Goal: Information Seeking & Learning: Learn about a topic

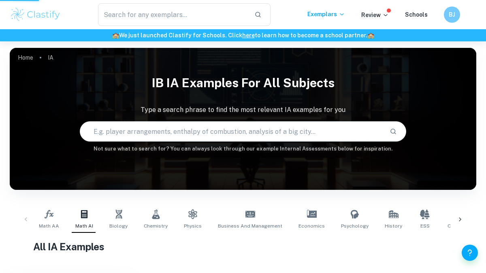
scroll to position [86, 0]
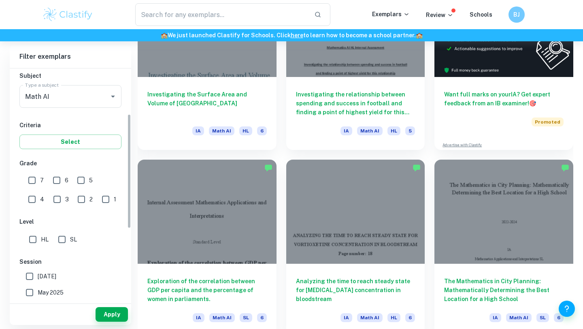
scroll to position [94, 0]
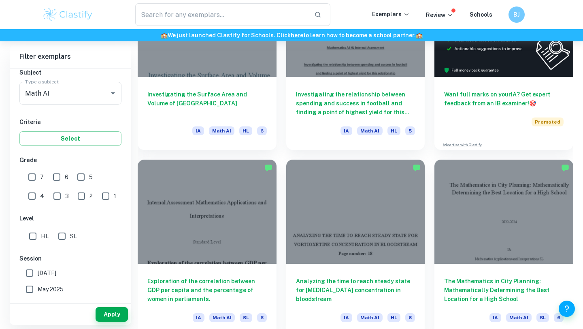
click at [57, 176] on input "6" at bounding box center [57, 177] width 16 height 16
checkbox input "true"
click at [38, 175] on input "7" at bounding box center [32, 177] width 16 height 16
checkbox input "true"
click at [30, 236] on input "HL" at bounding box center [33, 236] width 16 height 16
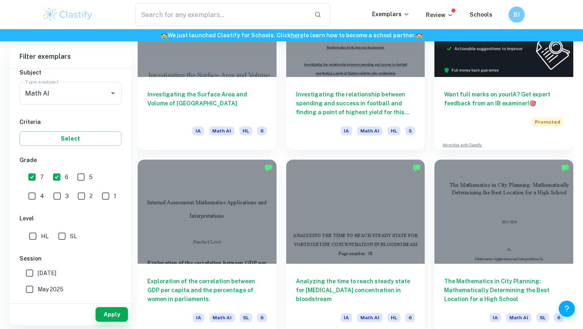
checkbox input "true"
click at [108, 272] on button "Apply" at bounding box center [112, 314] width 32 height 15
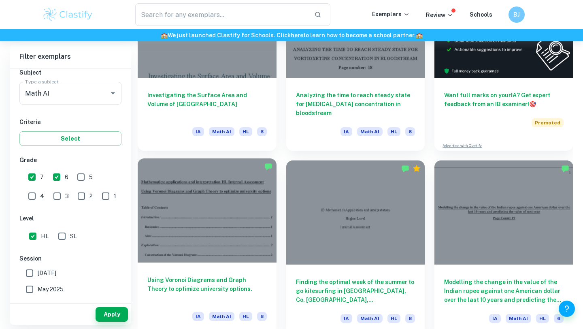
scroll to position [0, 0]
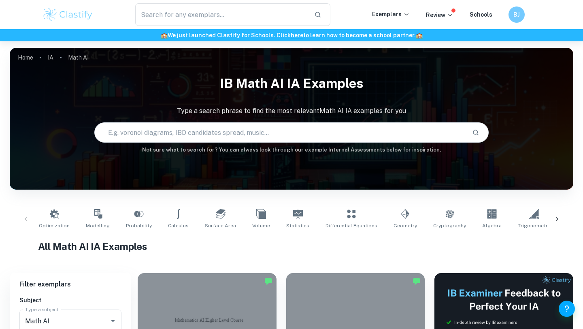
click at [294, 130] on input "text" at bounding box center [280, 132] width 371 height 23
type input "toute planning"
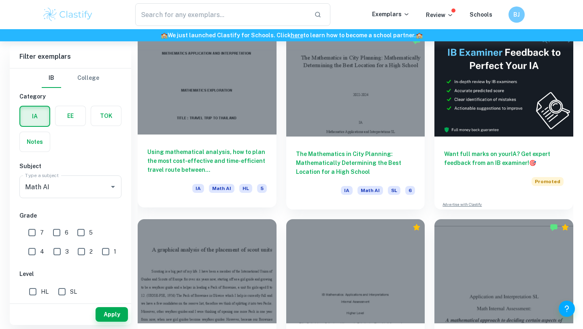
scroll to position [242, 0]
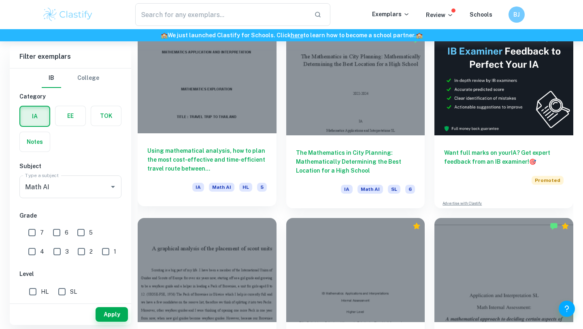
click at [227, 160] on h6 "Using mathematical analysis, how to plan the most cost-effective and time-effic…" at bounding box center [207, 159] width 120 height 27
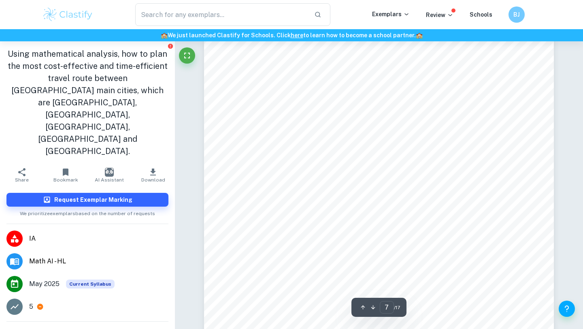
scroll to position [3194, 0]
type input "9"
